Goal: Task Accomplishment & Management: Use online tool/utility

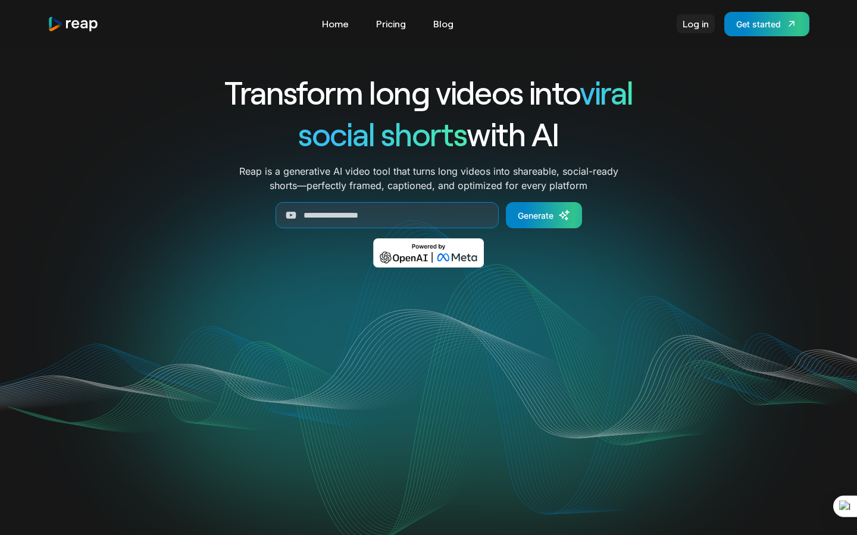
click at [698, 28] on link "Log in" at bounding box center [695, 23] width 38 height 19
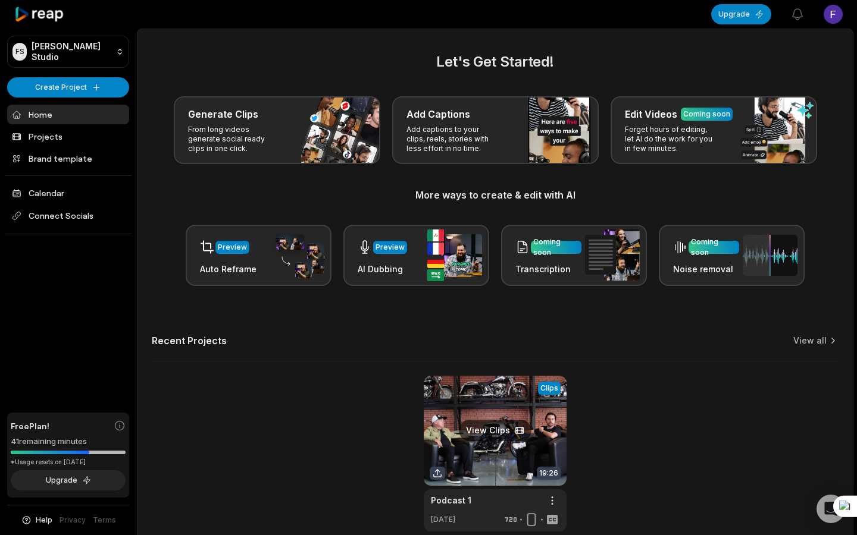
click at [460, 443] on link at bounding box center [495, 454] width 143 height 156
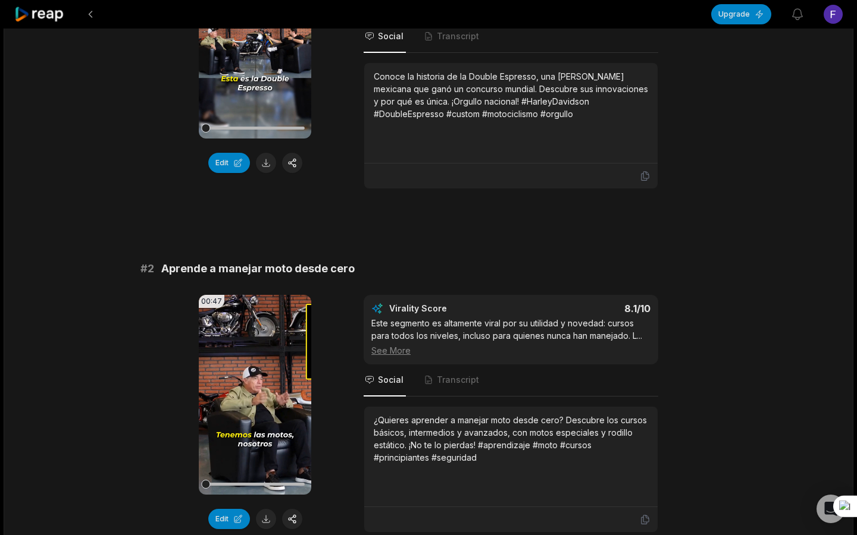
scroll to position [333, 0]
